Goal: Information Seeking & Learning: Learn about a topic

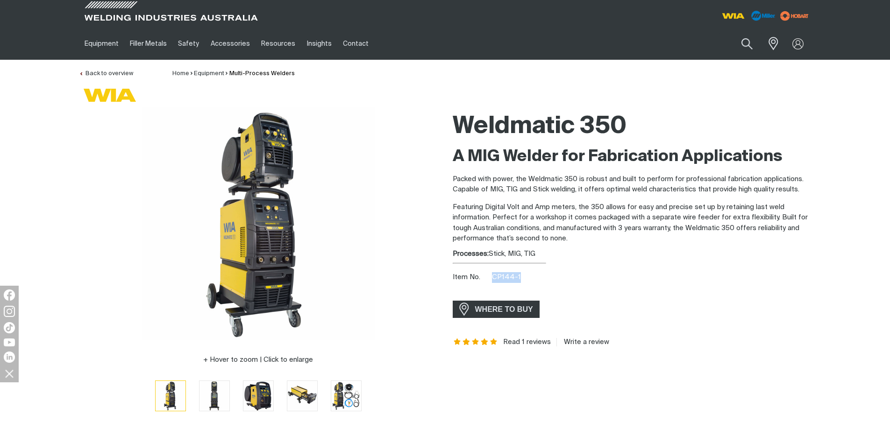
click at [493, 277] on div "Item No. CP144-1" at bounding box center [632, 277] width 359 height 11
click at [581, 160] on h2 "A MIG Welder for Fabrication Applications" at bounding box center [632, 157] width 359 height 21
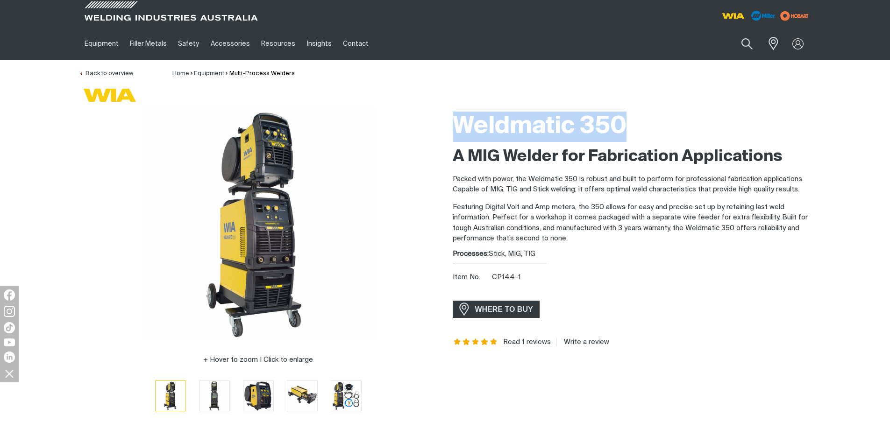
drag, startPoint x: 628, startPoint y: 122, endPoint x: 457, endPoint y: 136, distance: 171.6
click at [457, 136] on h1 "Weldmatic 350" at bounding box center [632, 127] width 359 height 30
copy h1 "Weldmatic 350"
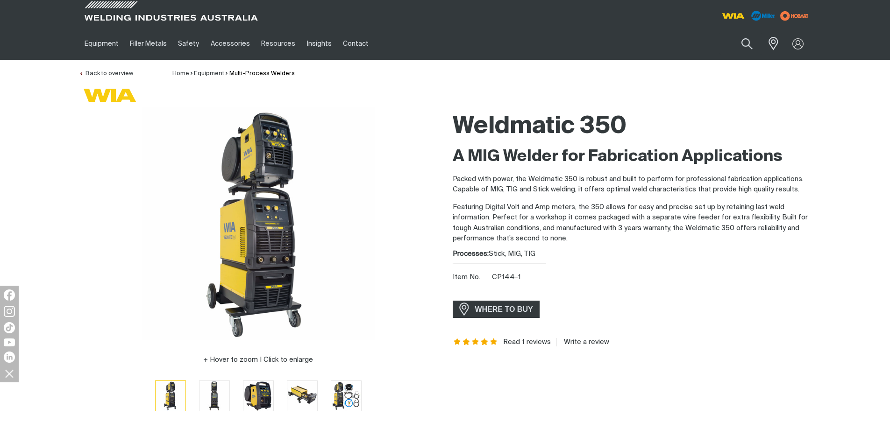
click at [628, 174] on p "Packed with power, the Weldmatic 350 is robust and built to perform for profess…" at bounding box center [632, 184] width 359 height 21
click at [745, 46] on button "Search products" at bounding box center [747, 44] width 38 height 27
click at [680, 43] on input "Search" at bounding box center [690, 43] width 144 height 21
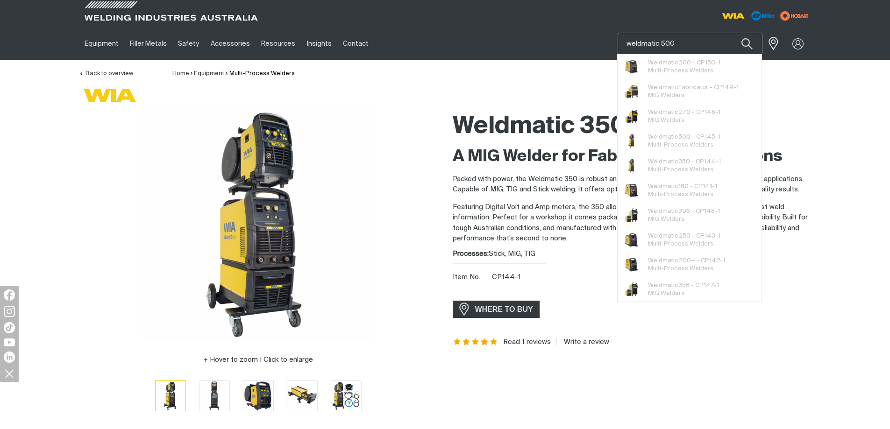
type input "weldmatic 500"
click at [731, 33] on button "Search products" at bounding box center [747, 44] width 32 height 22
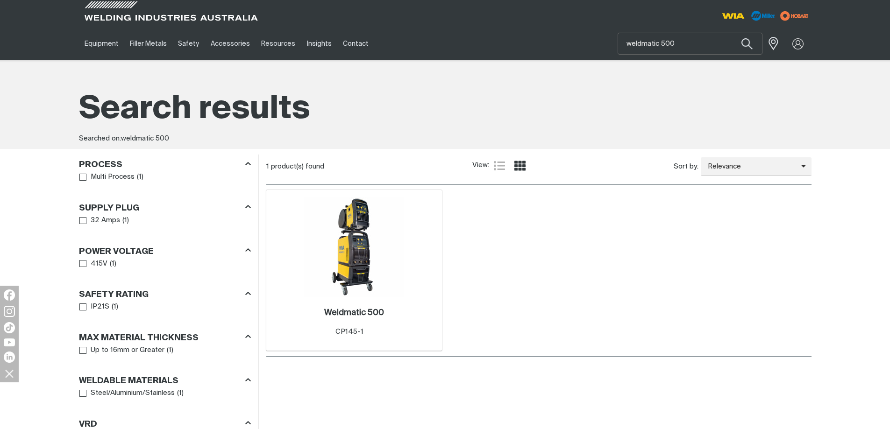
click at [344, 258] on img at bounding box center [354, 247] width 100 height 100
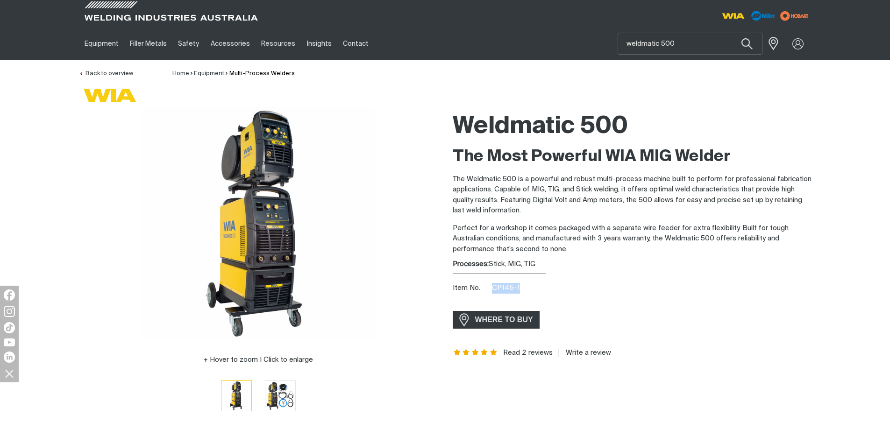
drag, startPoint x: 504, startPoint y: 285, endPoint x: 494, endPoint y: 289, distance: 10.8
click at [494, 289] on div "Item No. CP145-1" at bounding box center [632, 288] width 359 height 11
click at [546, 154] on h2 "The Most Powerful WIA MIG Welder" at bounding box center [632, 157] width 359 height 21
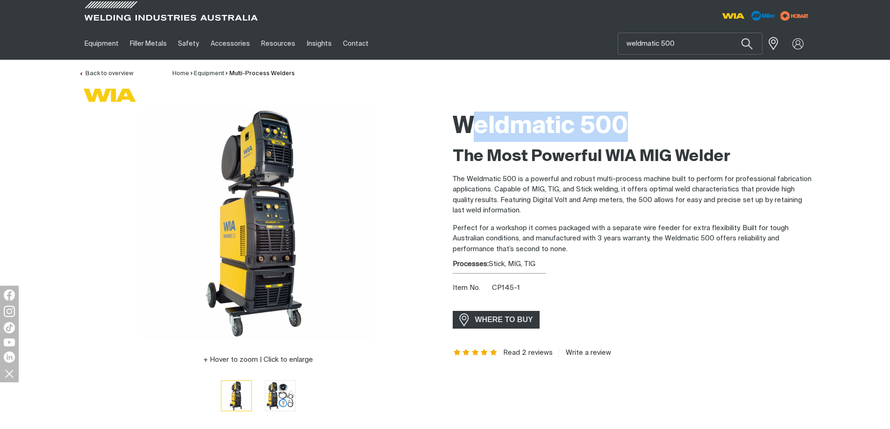
drag, startPoint x: 625, startPoint y: 128, endPoint x: 468, endPoint y: 130, distance: 157.0
click at [468, 130] on h1 "Weldmatic 500" at bounding box center [632, 127] width 359 height 30
drag, startPoint x: 465, startPoint y: 127, endPoint x: 666, endPoint y: 118, distance: 201.1
click at [666, 118] on h1 "Weldmatic 500" at bounding box center [632, 127] width 359 height 30
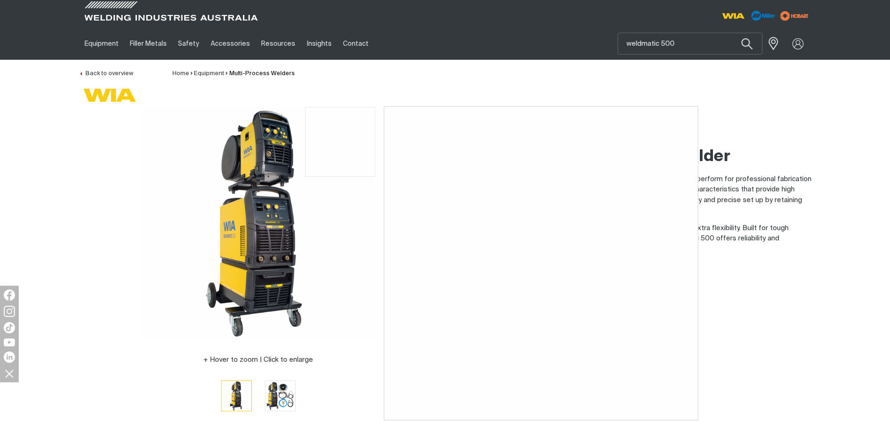
drag, startPoint x: 358, startPoint y: 117, endPoint x: 370, endPoint y: 117, distance: 11.7
click at [370, 117] on img at bounding box center [259, 224] width 234 height 234
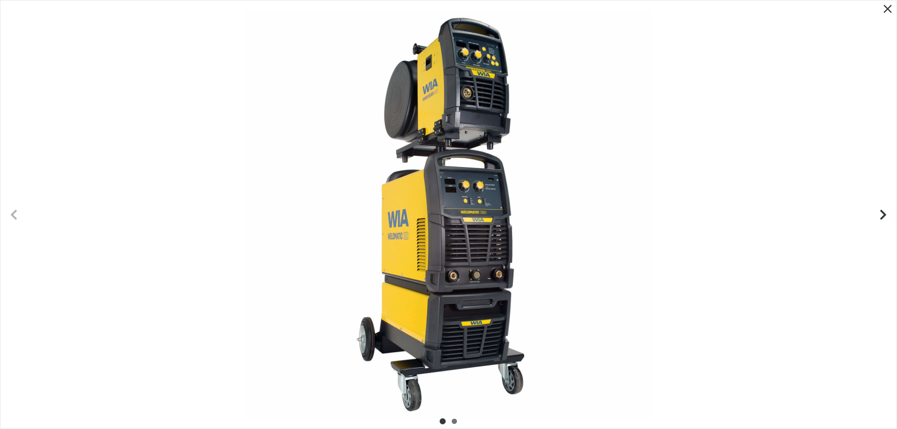
click at [746, 150] on div at bounding box center [448, 214] width 896 height 428
click at [886, 14] on icon "Close pop-up overlay" at bounding box center [888, 9] width 14 height 14
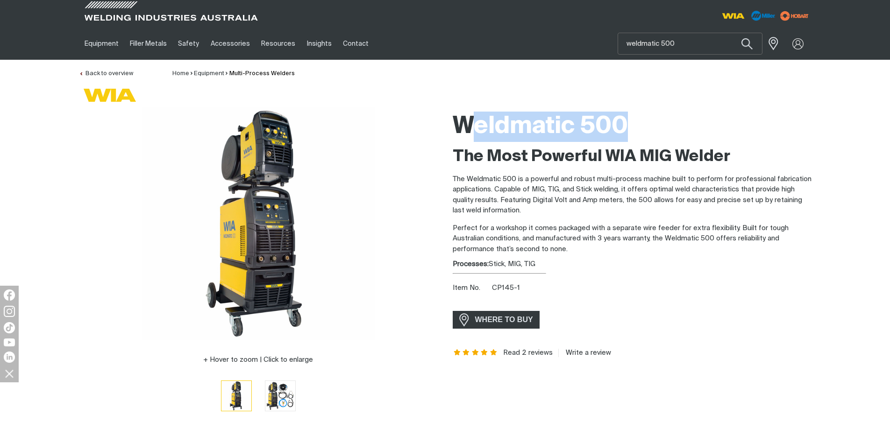
click at [466, 123] on h1 "Weldmatic 500" at bounding box center [632, 127] width 359 height 30
drag, startPoint x: 463, startPoint y: 123, endPoint x: 646, endPoint y: 131, distance: 182.4
click at [646, 131] on h1 "Weldmatic 500" at bounding box center [632, 127] width 359 height 30
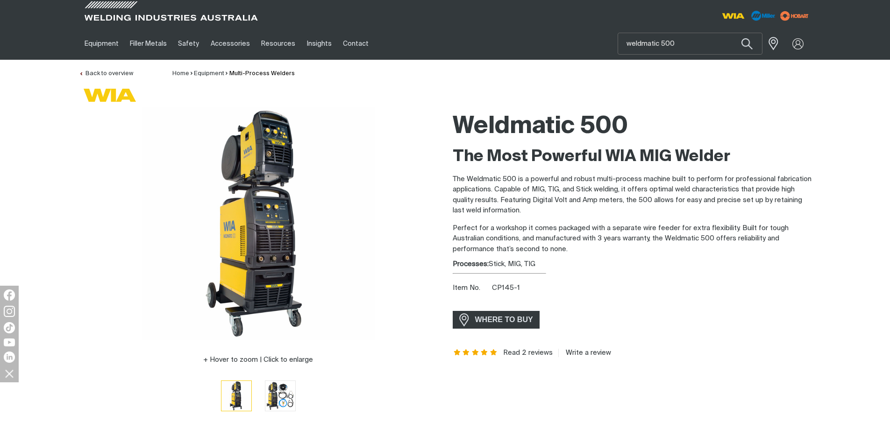
click at [447, 113] on div "Weldmatic 500 The Most Powerful WIA MIG Welder The Weldmatic 500 is a powerful …" at bounding box center [632, 266] width 374 height 318
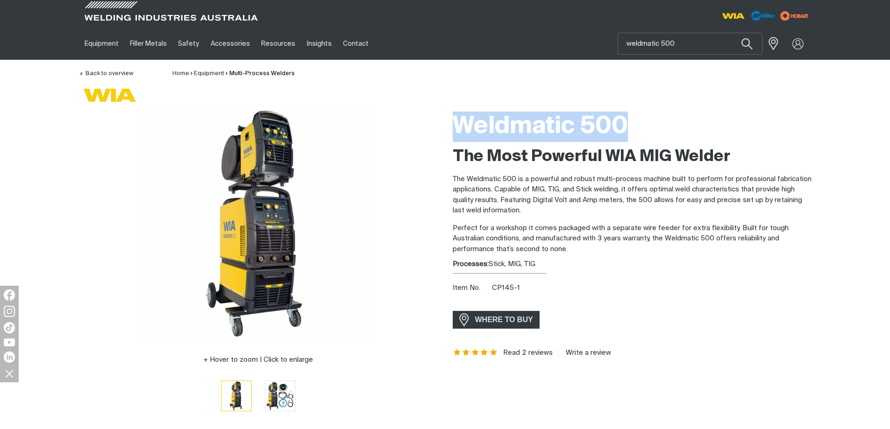
drag, startPoint x: 453, startPoint y: 120, endPoint x: 646, endPoint y: 111, distance: 193.2
click at [646, 111] on div "Weldmatic 500" at bounding box center [632, 127] width 359 height 40
copy h1 "Weldmatic 500"
click at [790, 116] on h1 "Weldmatic 500" at bounding box center [632, 127] width 359 height 30
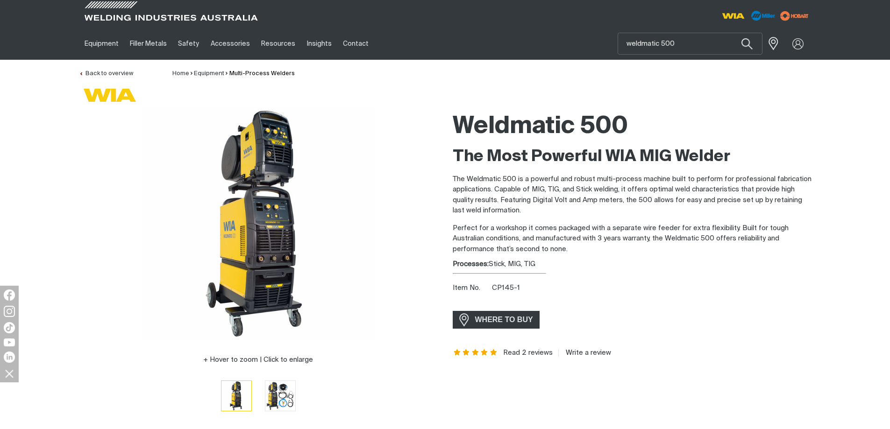
drag, startPoint x: 551, startPoint y: 167, endPoint x: 551, endPoint y: 174, distance: 7.0
click at [551, 168] on div "The Most Powerful WIA MIG Welder The Weldmatic 500 is a powerful and robust mul…" at bounding box center [632, 201] width 359 height 108
drag, startPoint x: 519, startPoint y: 283, endPoint x: 493, endPoint y: 288, distance: 25.7
click at [493, 288] on div "Item No. CP145-1" at bounding box center [632, 288] width 359 height 11
copy span "CP145-1"
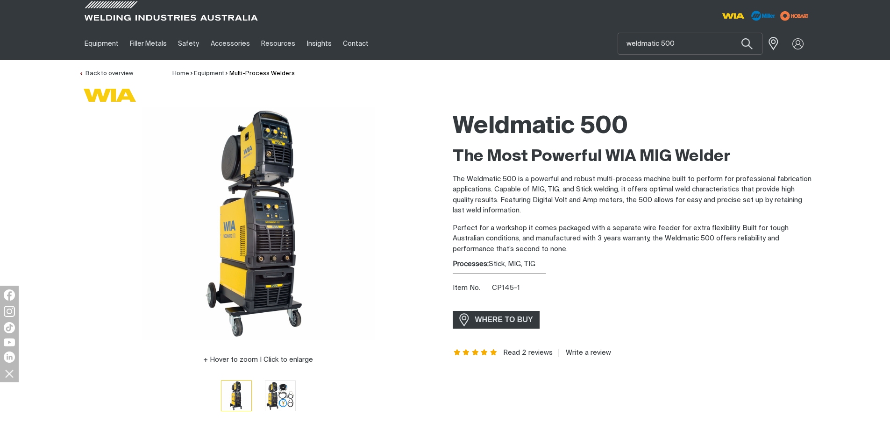
click at [656, 190] on p "The Weldmatic 500 is a powerful and robust multi-process machine built to perfo…" at bounding box center [632, 195] width 359 height 42
click at [691, 254] on p "Perfect for a workshop it comes packaged with a separate wire feeder for extra …" at bounding box center [632, 239] width 359 height 32
